Goal: Find specific page/section: Find specific page/section

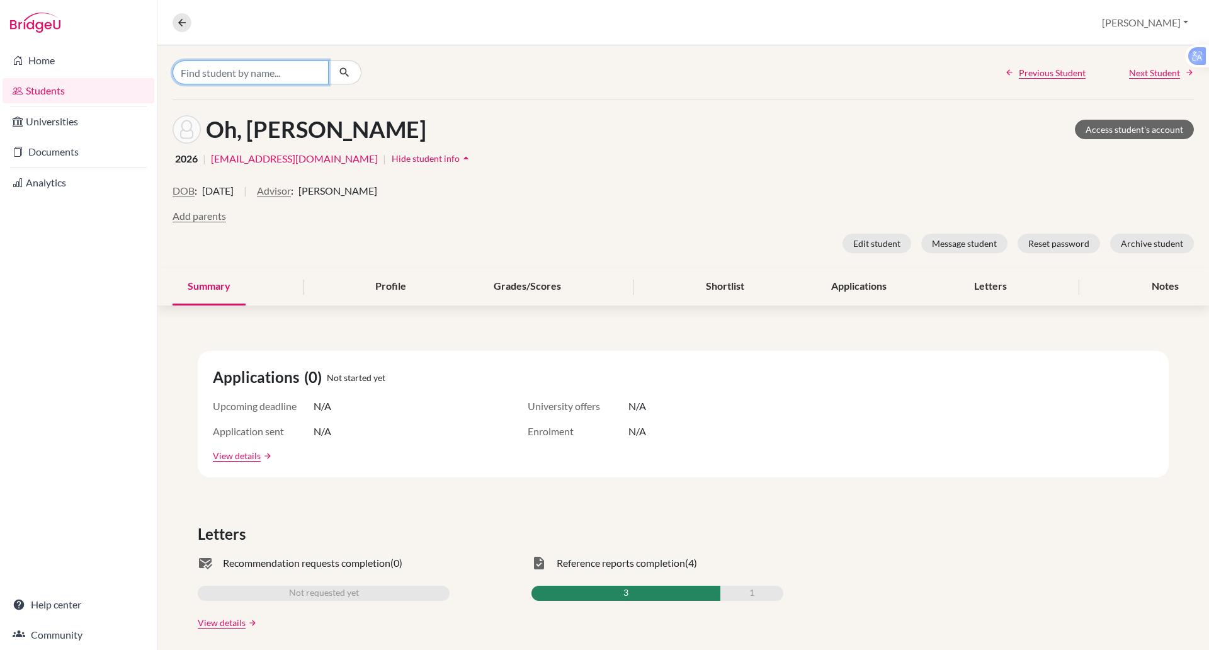
click at [243, 75] on input "Find student by name..." at bounding box center [251, 72] width 156 height 24
type input "browny"
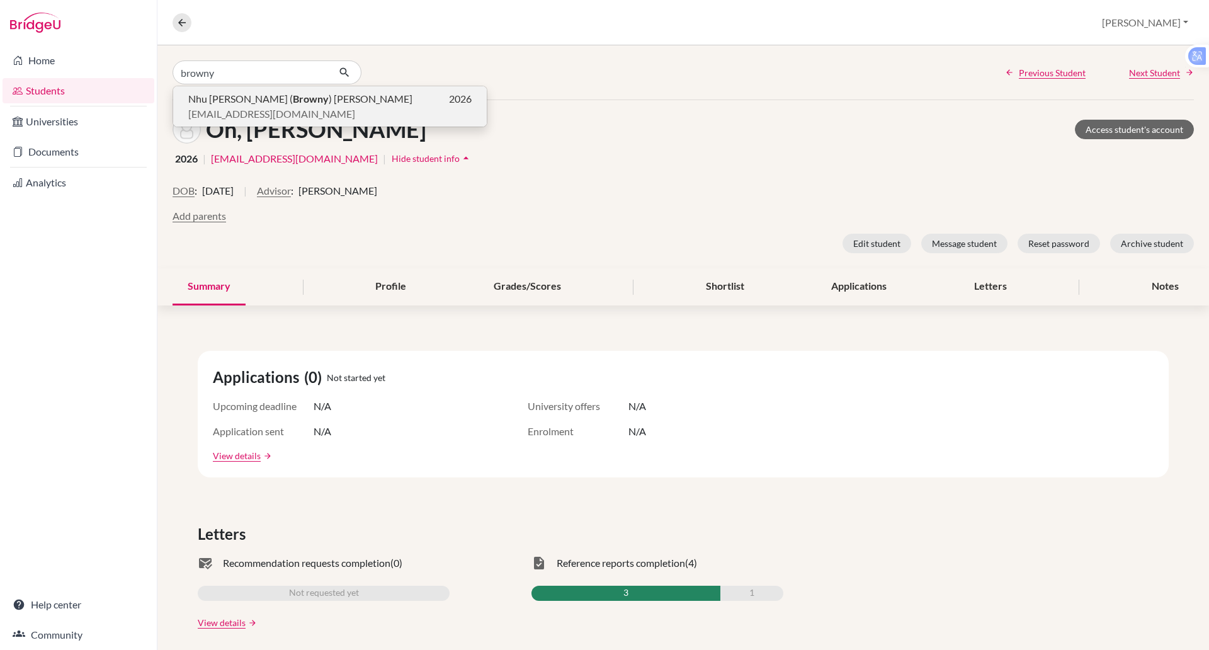
click at [240, 107] on span "[EMAIL_ADDRESS][DOMAIN_NAME]" at bounding box center [271, 113] width 167 height 15
click at [240, 107] on div "Oh, [PERSON_NAME] Access student's account 2026 | [EMAIL_ADDRESS][DOMAIN_NAME] …" at bounding box center [683, 184] width 1052 height 168
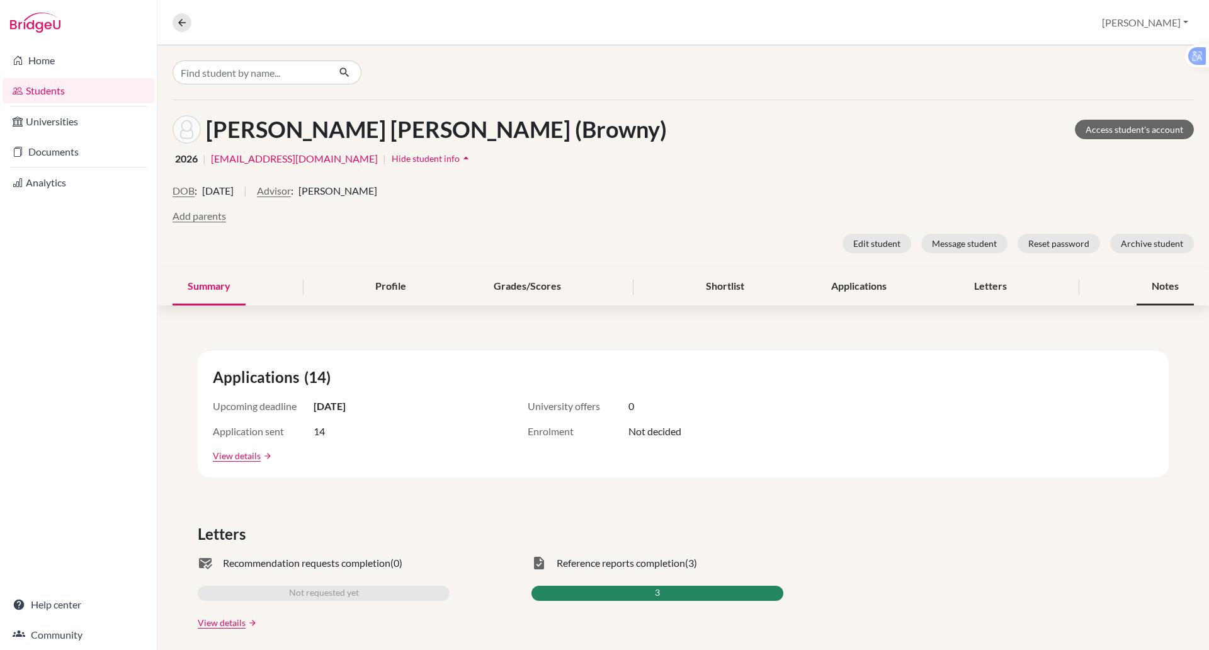
click at [1150, 284] on div "Notes" at bounding box center [1165, 286] width 57 height 37
